Goal: Information Seeking & Learning: Learn about a topic

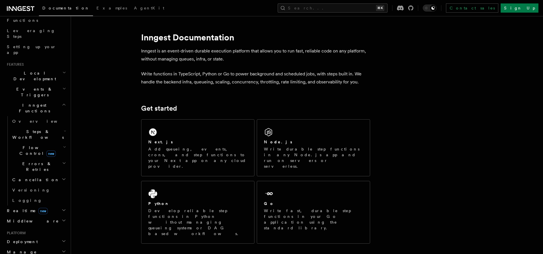
scroll to position [89, 0]
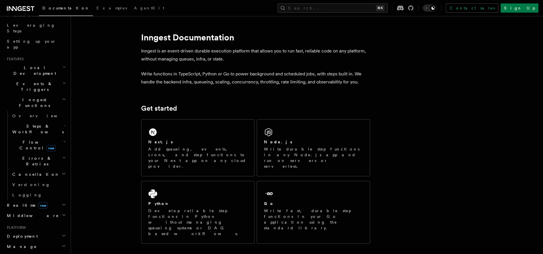
click at [51, 95] on h2 "Inngest Functions" at bounding box center [36, 103] width 63 height 16
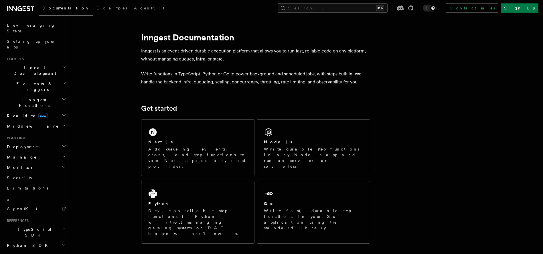
click at [21, 250] on h2 "Go SDK" at bounding box center [36, 255] width 63 height 10
click at [62, 123] on icon "button" at bounding box center [64, 125] width 5 height 5
click at [62, 65] on icon "button" at bounding box center [64, 67] width 4 height 5
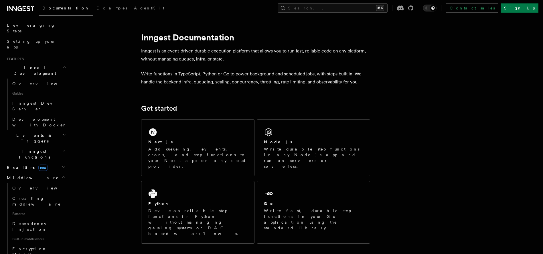
click at [62, 65] on icon "button" at bounding box center [64, 67] width 4 height 5
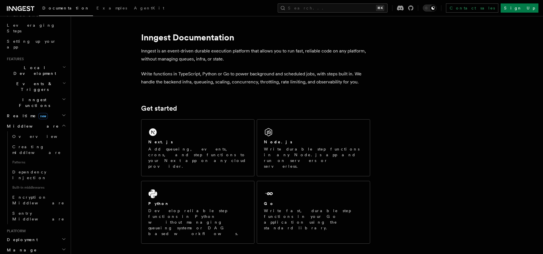
click at [54, 78] on h2 "Events & Triggers" at bounding box center [36, 86] width 63 height 16
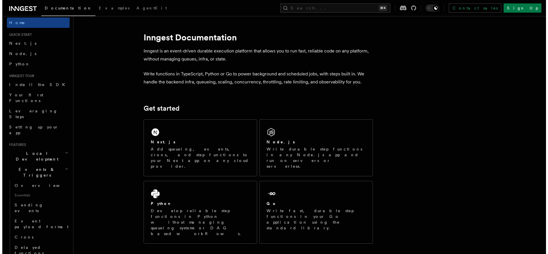
scroll to position [0, 0]
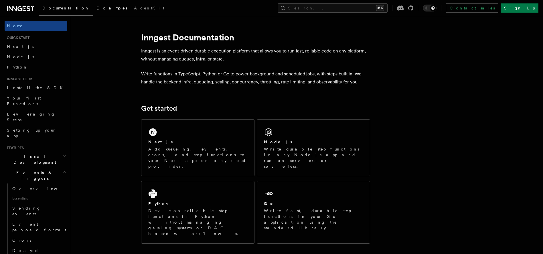
click at [97, 8] on span "Examples" at bounding box center [112, 8] width 31 height 5
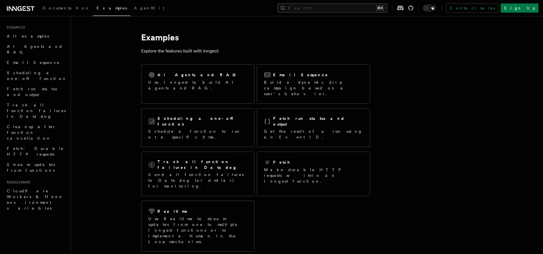
click at [347, 3] on button "Search... ⌘K" at bounding box center [333, 7] width 110 height 9
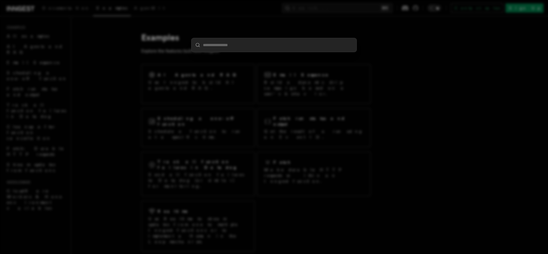
type input "*"
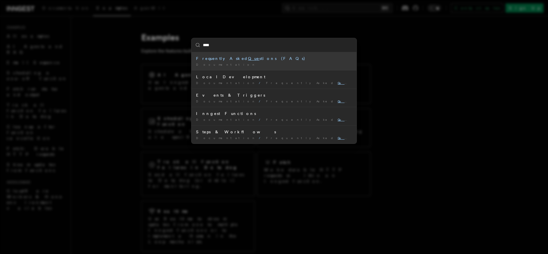
type input "*****"
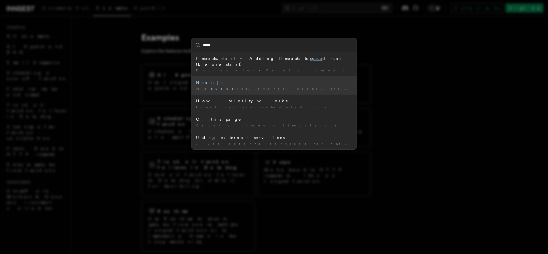
click at [262, 80] on div "Next.js" at bounding box center [274, 83] width 156 height 6
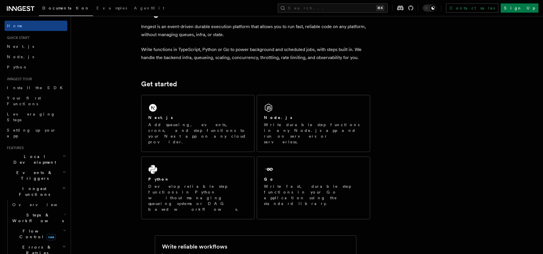
scroll to position [77, 0]
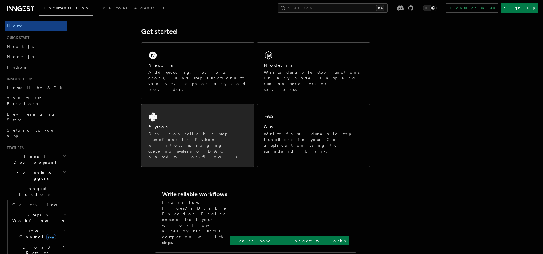
click at [155, 113] on icon at bounding box center [152, 117] width 9 height 9
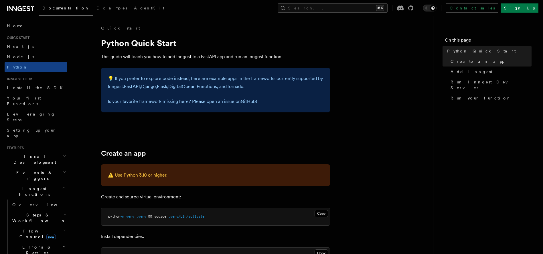
click at [29, 3] on div "Documentation Examples AgentKit Search... ⌘K Contact sales Sign Up" at bounding box center [271, 8] width 543 height 16
click at [27, 6] on icon at bounding box center [20, 8] width 27 height 7
